Goal: Task Accomplishment & Management: Use online tool/utility

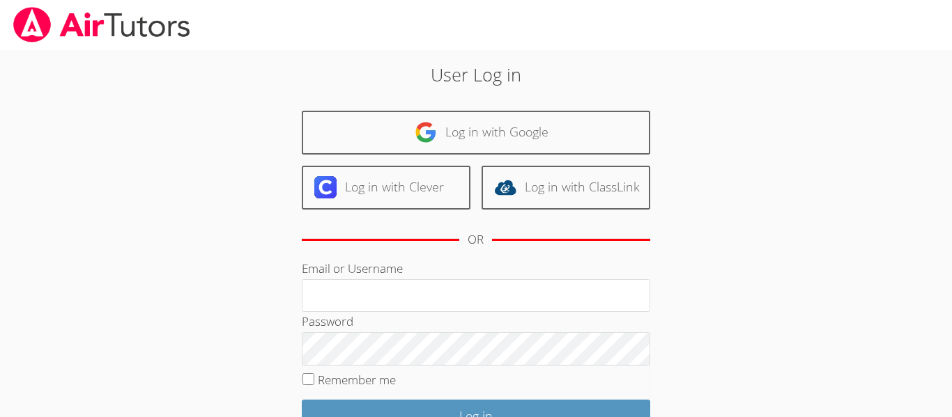
click at [476, 294] on input "Email or Username" at bounding box center [476, 295] width 348 height 33
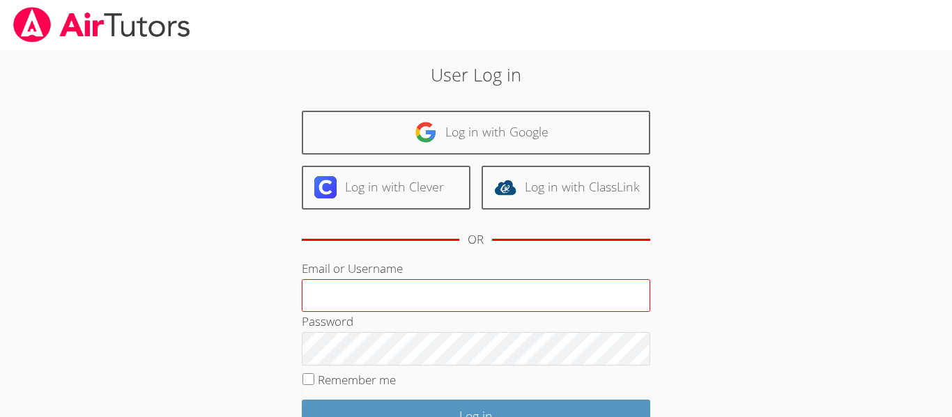
type input "e.silva6@lodiusd.org"
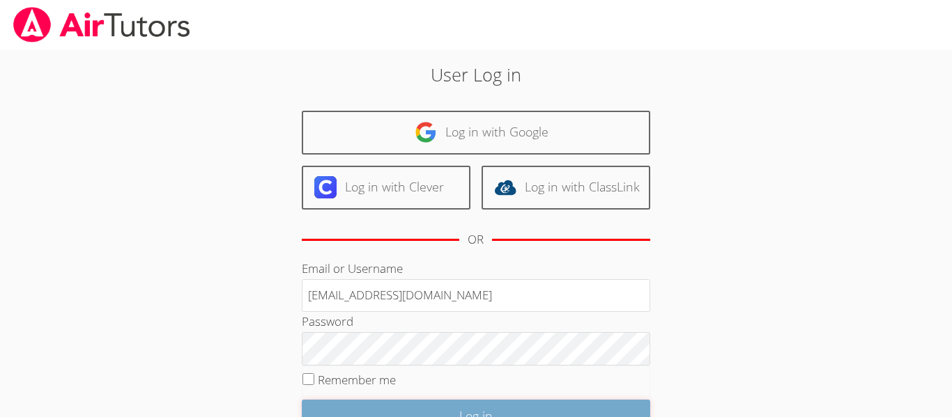
click at [437, 413] on input "Log in" at bounding box center [476, 416] width 348 height 33
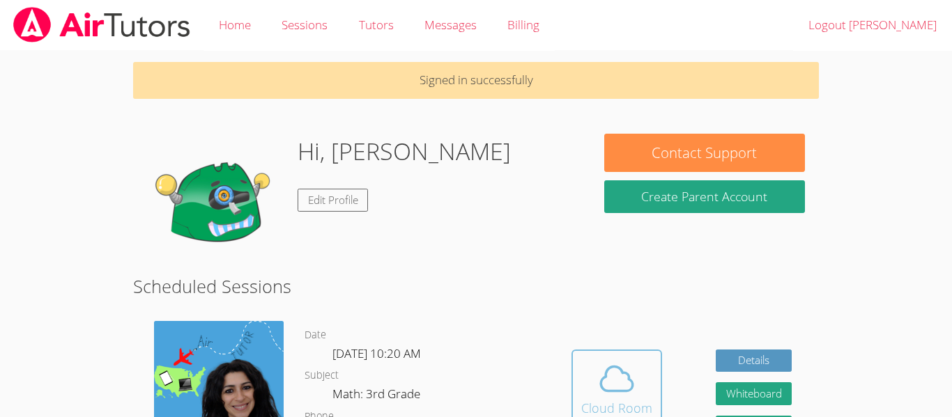
click at [642, 385] on span at bounding box center [616, 378] width 71 height 39
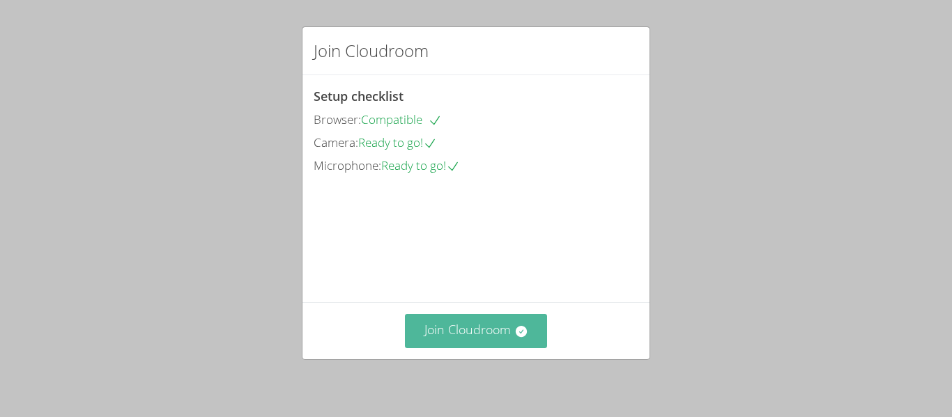
click at [504, 334] on button "Join Cloudroom" at bounding box center [476, 331] width 143 height 34
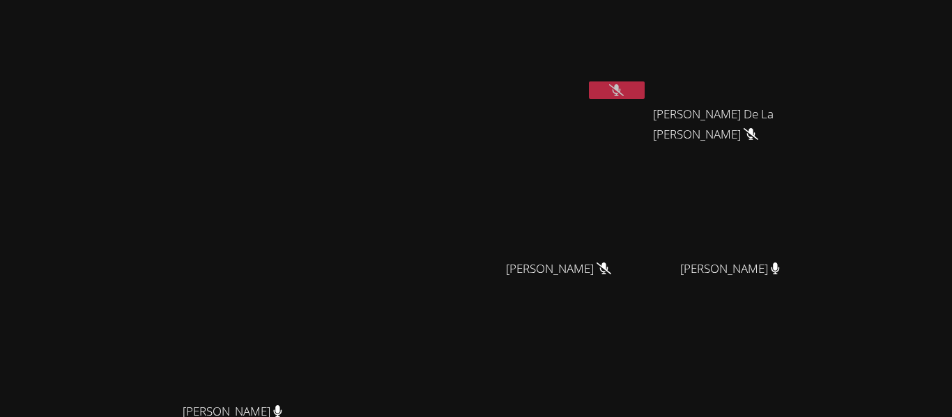
click at [623, 88] on icon at bounding box center [616, 90] width 15 height 12
click at [621, 88] on icon at bounding box center [616, 90] width 8 height 12
click at [623, 88] on icon at bounding box center [616, 90] width 15 height 12
click at [621, 88] on icon at bounding box center [616, 90] width 8 height 12
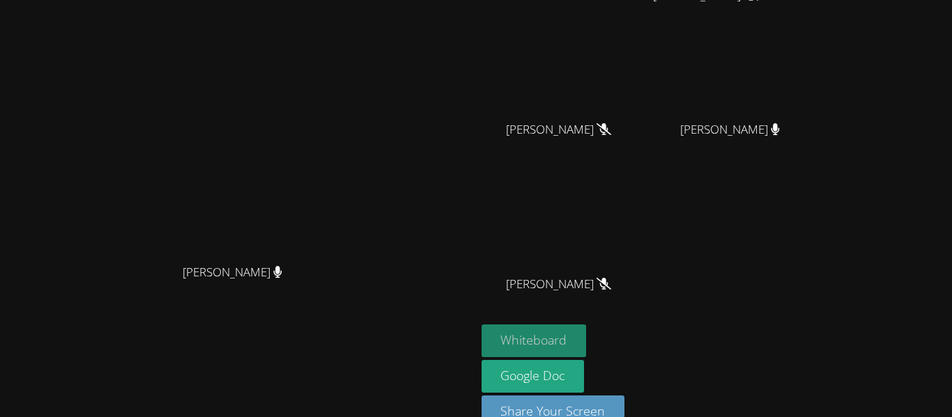
scroll to position [167, 0]
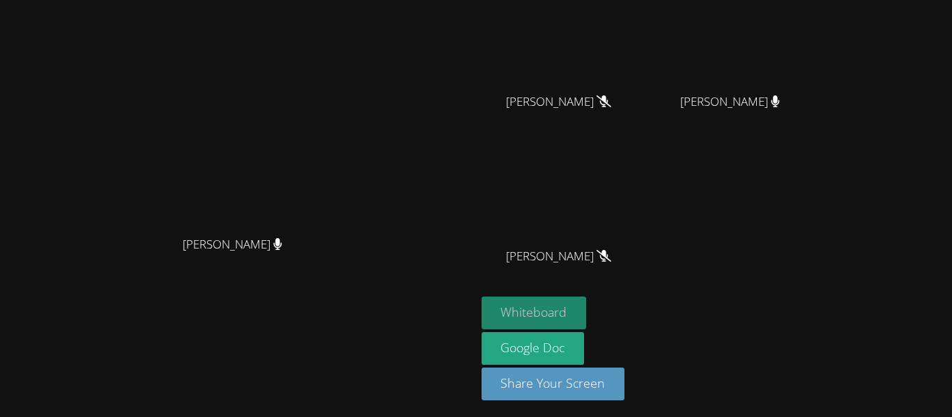
click at [587, 306] on button "Whiteboard" at bounding box center [533, 313] width 105 height 33
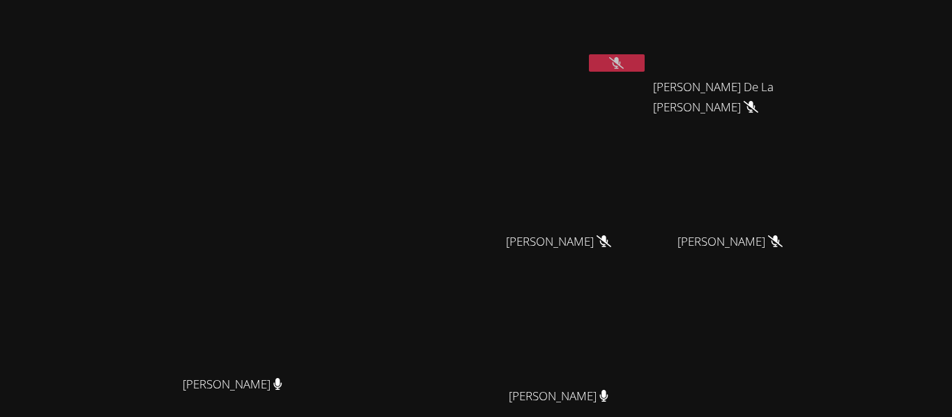
scroll to position [0, 0]
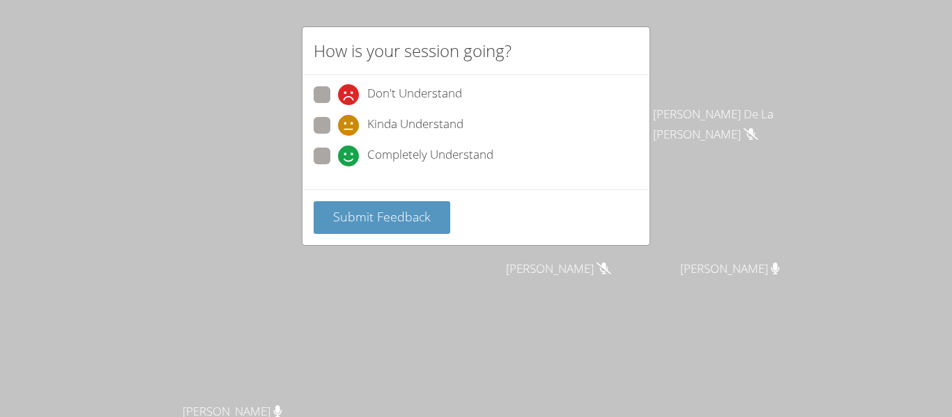
click at [321, 141] on div "Kinda Understand" at bounding box center [475, 129] width 325 height 25
click at [338, 166] on span at bounding box center [338, 166] width 0 height 0
click at [338, 151] on input "Completely Understand" at bounding box center [344, 154] width 12 height 12
radio input "true"
click at [372, 235] on div "Submit Feedback" at bounding box center [475, 217] width 347 height 56
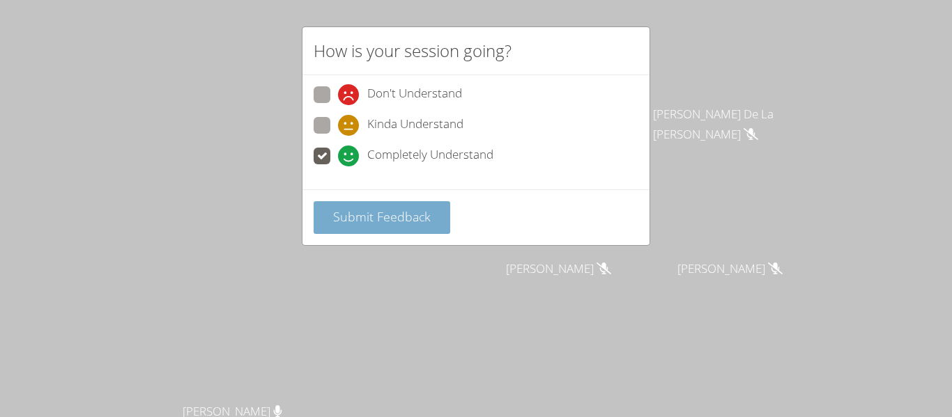
click at [370, 226] on button "Submit Feedback" at bounding box center [381, 217] width 137 height 33
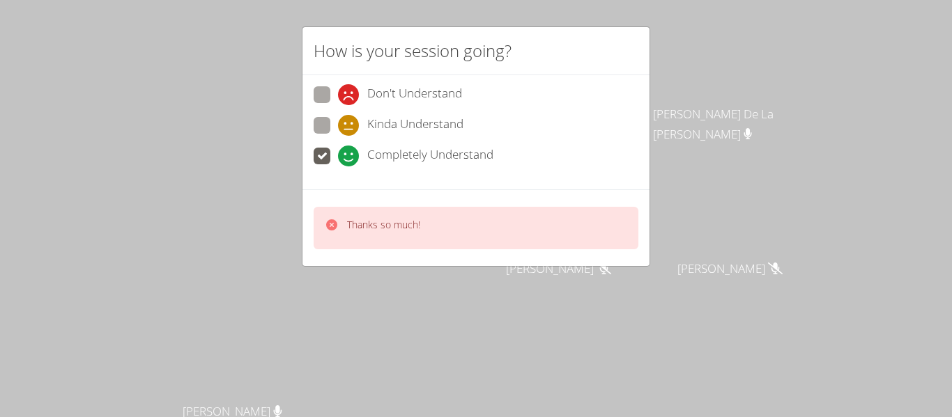
click at [338, 136] on span at bounding box center [338, 136] width 0 height 0
click at [338, 121] on input "Kinda Understand" at bounding box center [344, 123] width 12 height 12
radio input "true"
click at [388, 230] on p "Thanks so much!" at bounding box center [383, 225] width 73 height 14
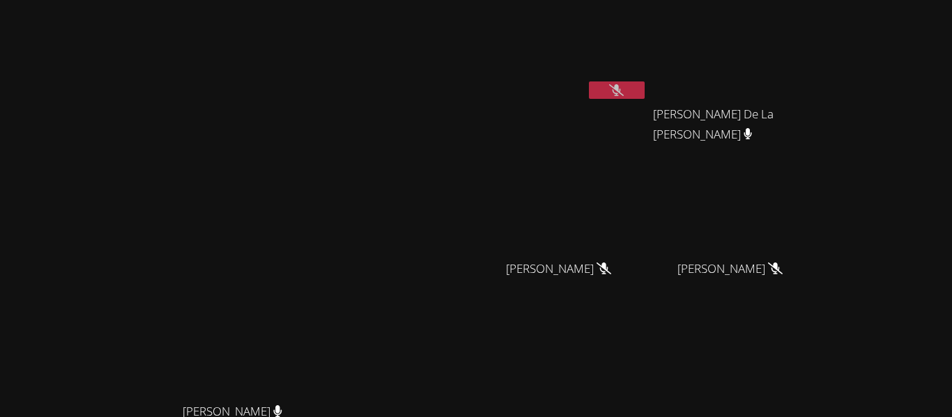
scroll to position [170, 0]
